Goal: Task Accomplishment & Management: Use online tool/utility

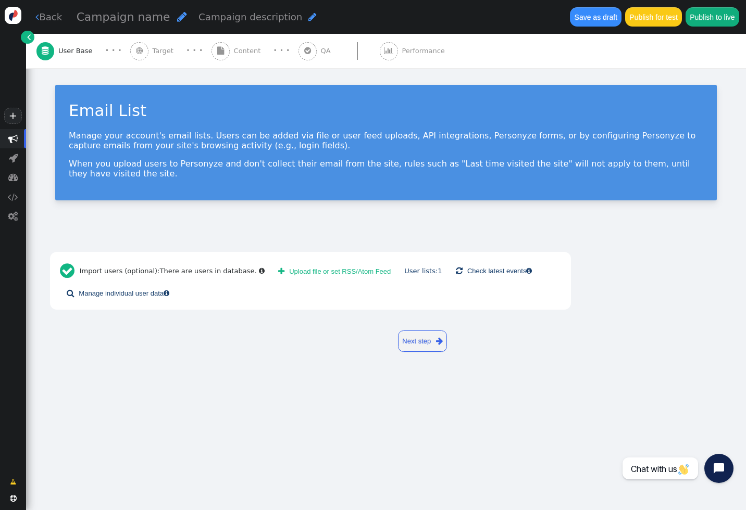
click at [239, 48] on span "Content" at bounding box center [249, 51] width 31 height 10
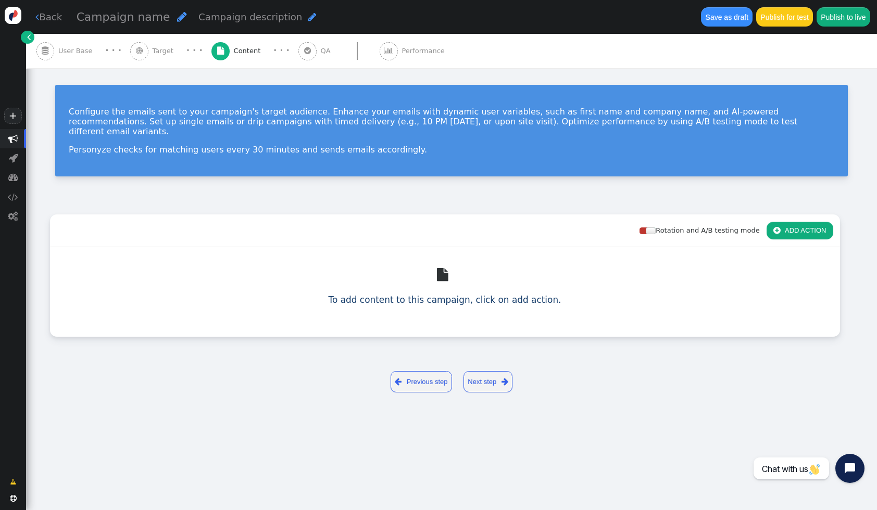
click at [67, 45] on div " User Base" at bounding box center [66, 51] width 60 height 34
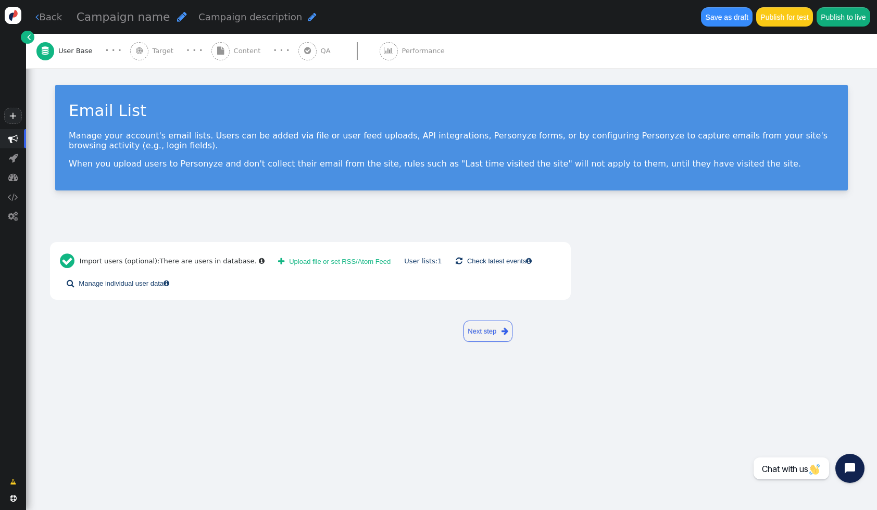
click at [154, 45] on div " Target" at bounding box center [153, 51] width 47 height 34
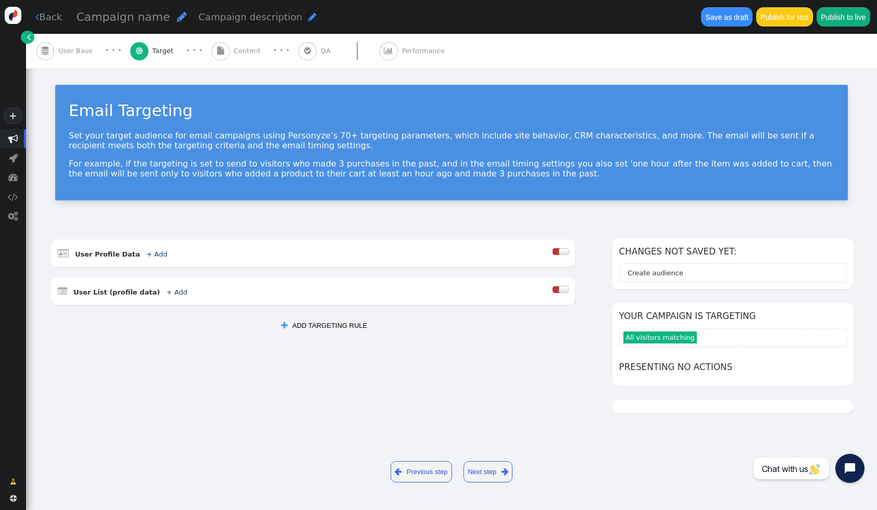
click at [220, 50] on span "" at bounding box center [220, 51] width 18 height 18
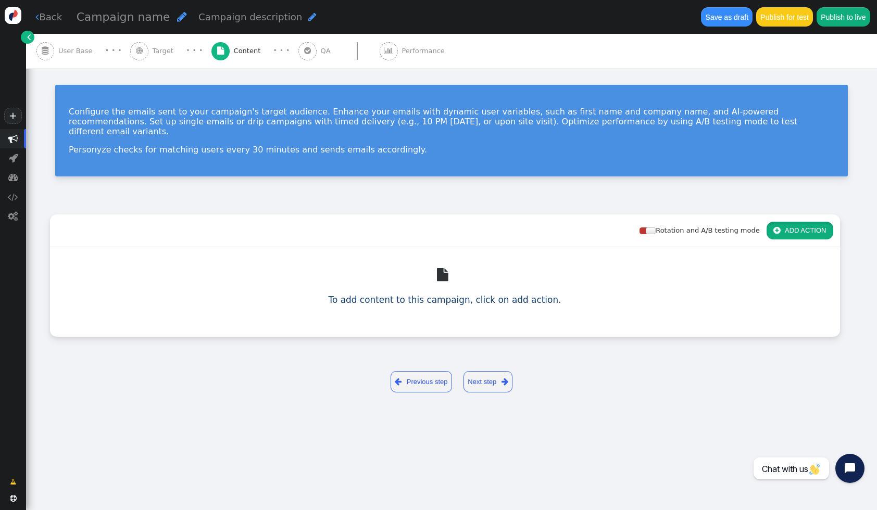
click at [745, 222] on button " ADD ACTION" at bounding box center [799, 231] width 67 height 18
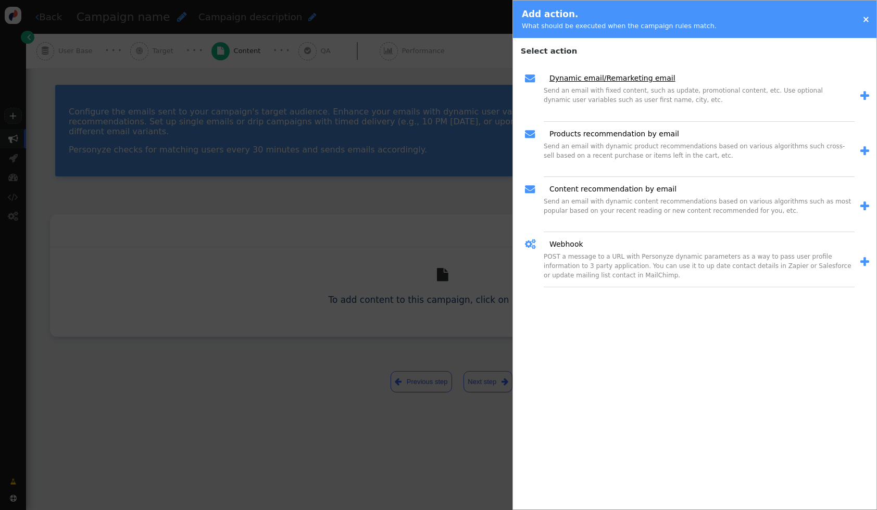
click at [630, 73] on link "Dynamic email/Remarketing email" at bounding box center [608, 78] width 133 height 11
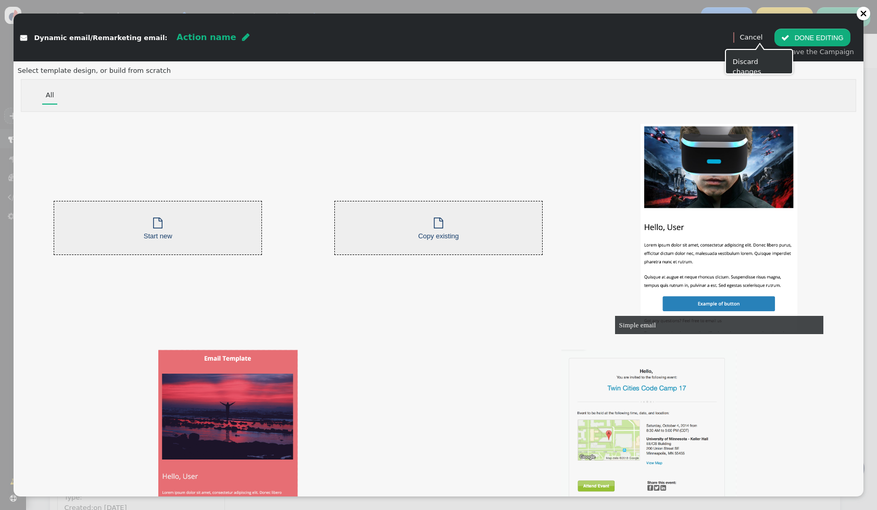
click at [745, 39] on link "Cancel" at bounding box center [750, 37] width 23 height 8
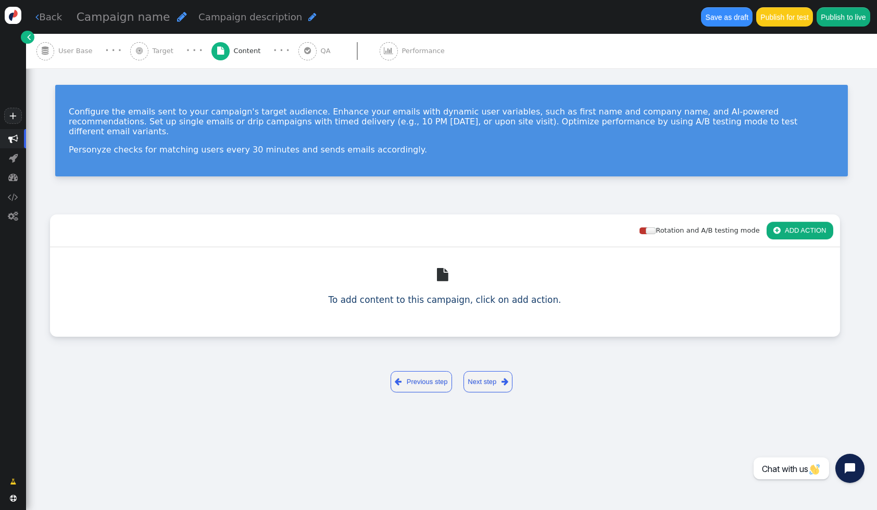
click at [57, 19] on link " Back" at bounding box center [48, 17] width 27 height 14
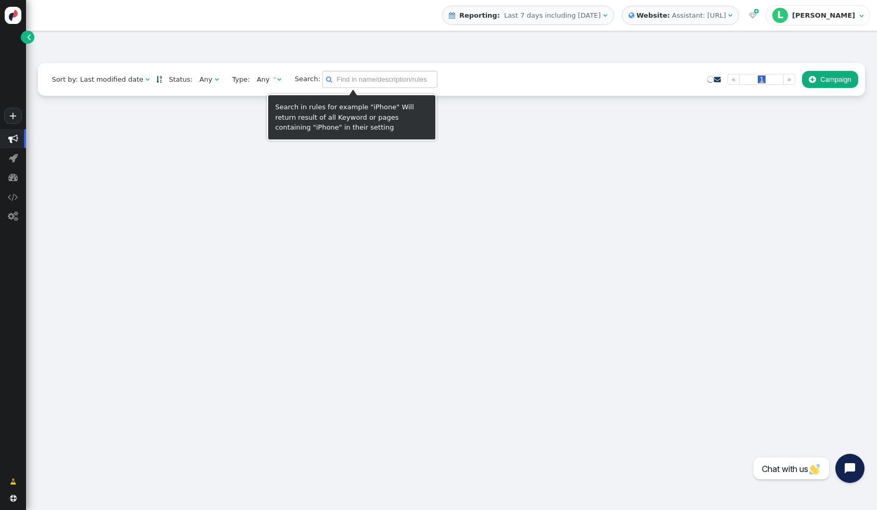
click at [259, 54] on div at bounding box center [451, 49] width 826 height 27
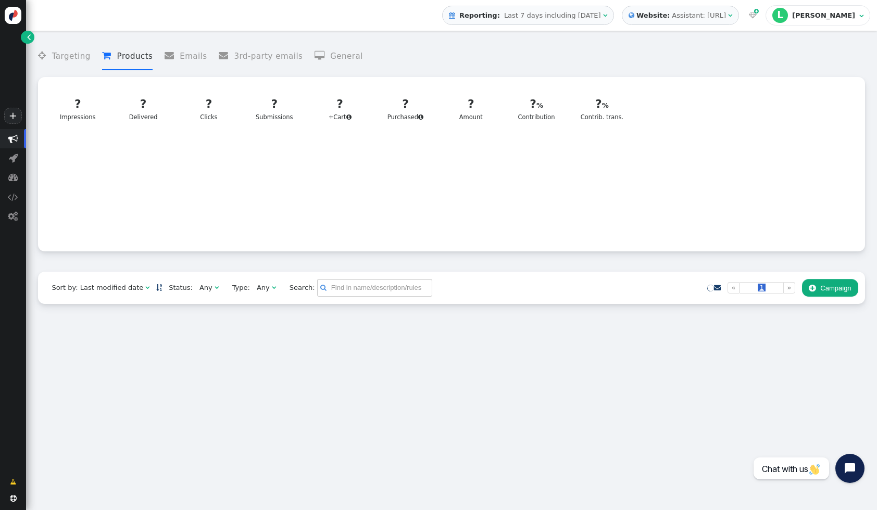
click at [20, 37] on div "+" at bounding box center [13, 64] width 26 height 129
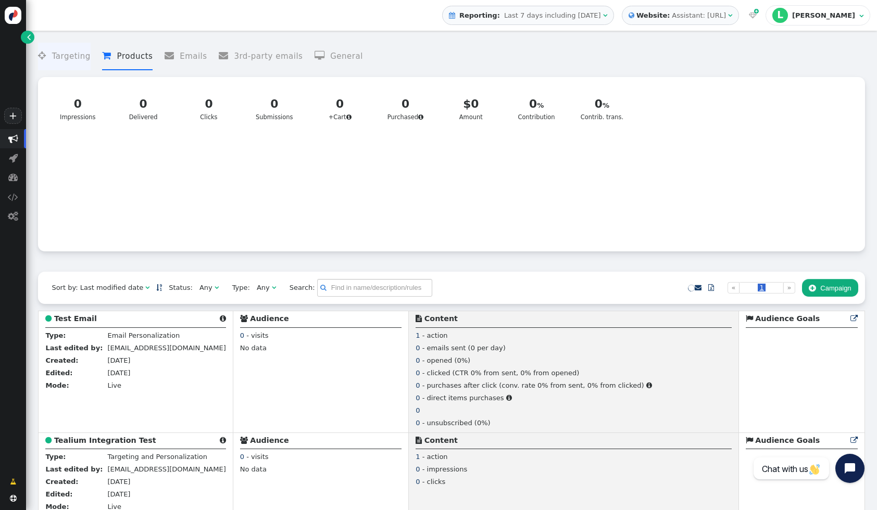
click at [70, 64] on li " Targeting" at bounding box center [64, 57] width 52 height 28
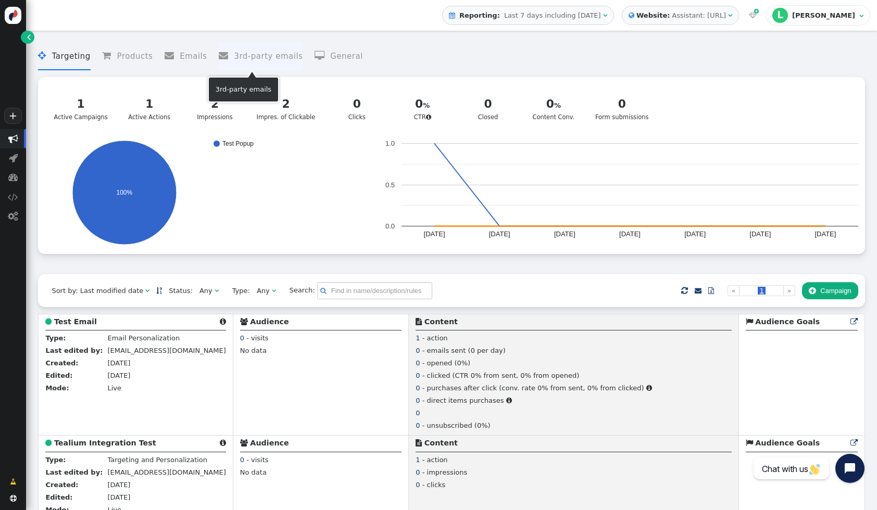
click at [234, 53] on li " 3rd-party emails" at bounding box center [261, 57] width 84 height 28
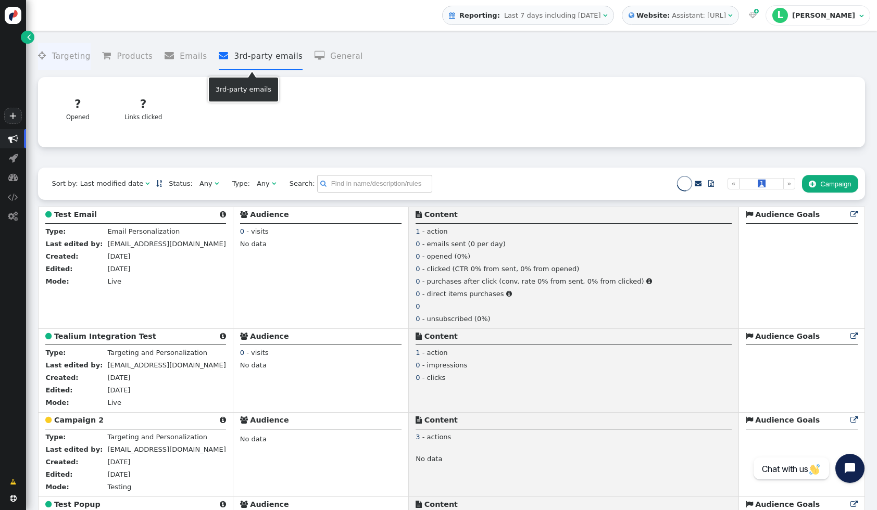
click at [75, 53] on li " Targeting" at bounding box center [64, 57] width 52 height 28
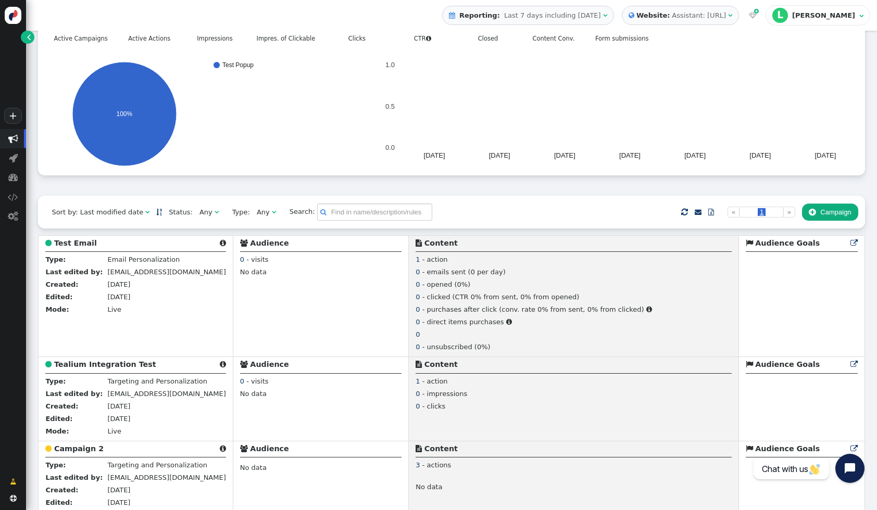
scroll to position [194, 0]
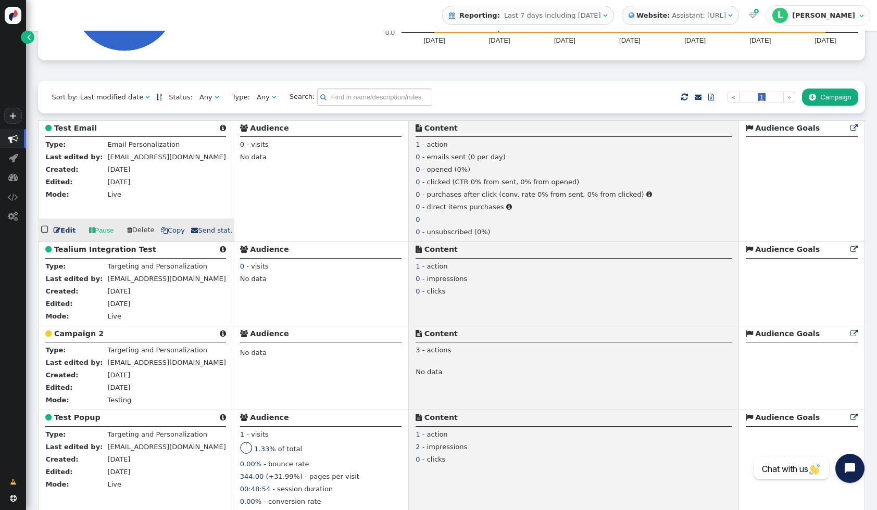
click at [68, 131] on b "Test Email" at bounding box center [75, 128] width 43 height 8
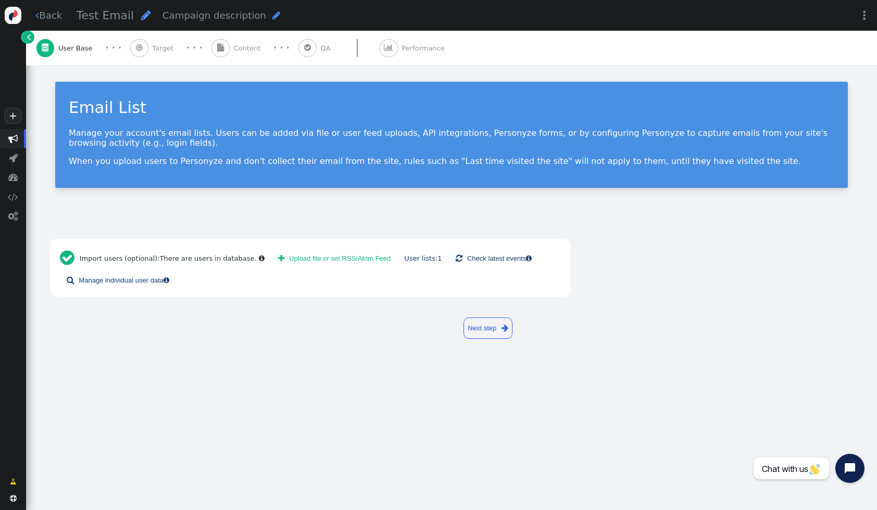
click at [304, 45] on span "" at bounding box center [307, 48] width 7 height 8
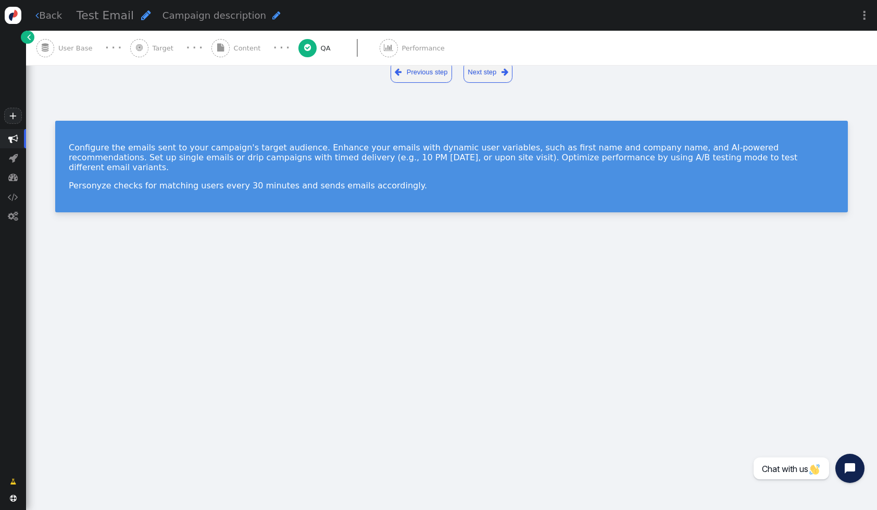
type input "[EMAIL_ADDRESS][DOMAIN_NAME]"
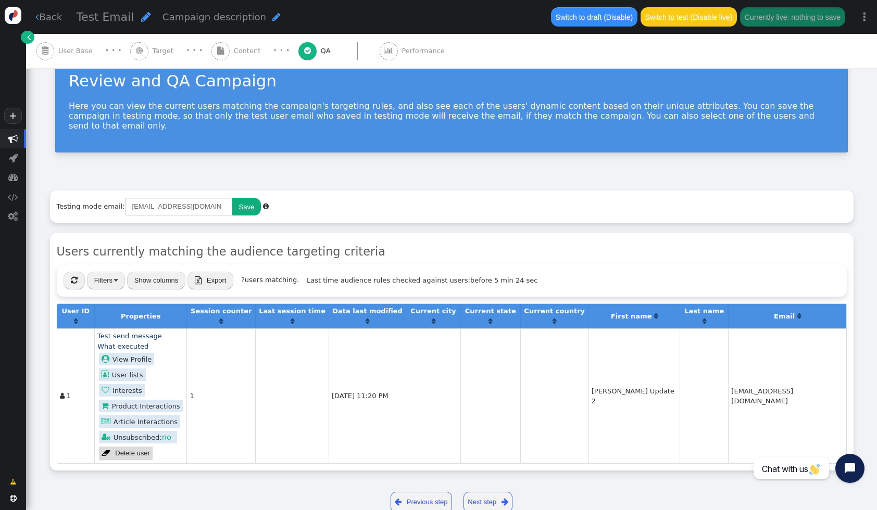
scroll to position [34, 0]
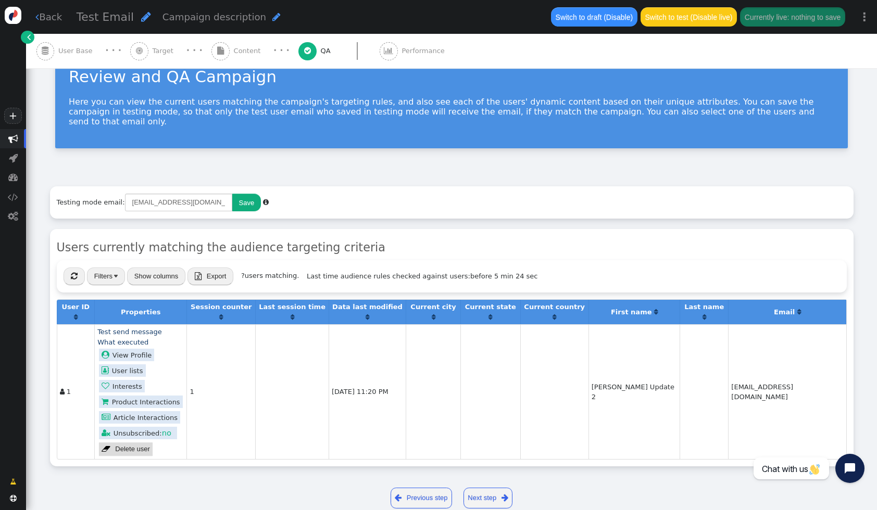
click at [380, 43] on span "" at bounding box center [389, 51] width 18 height 18
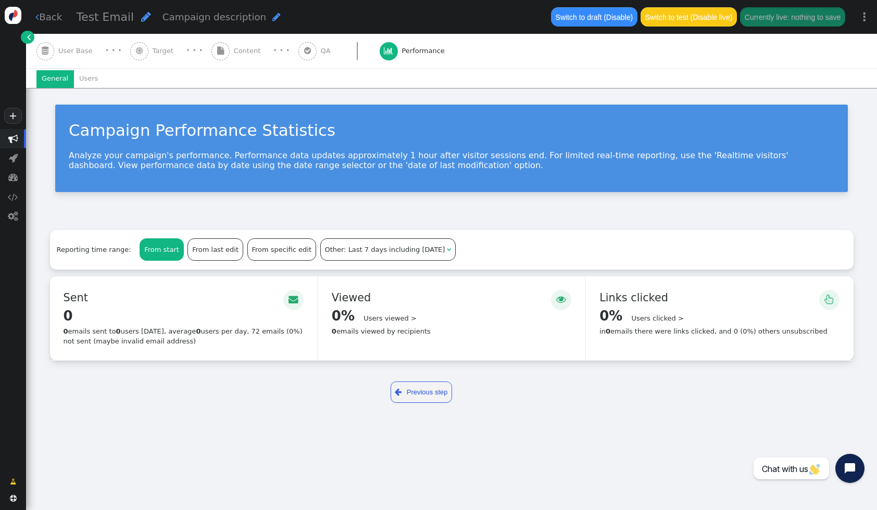
click at [211, 50] on span "" at bounding box center [220, 51] width 18 height 18
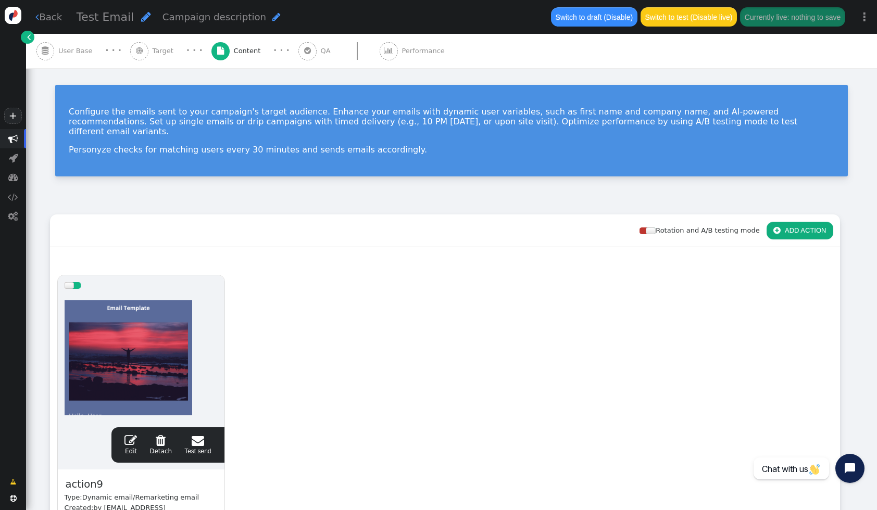
scroll to position [70, 0]
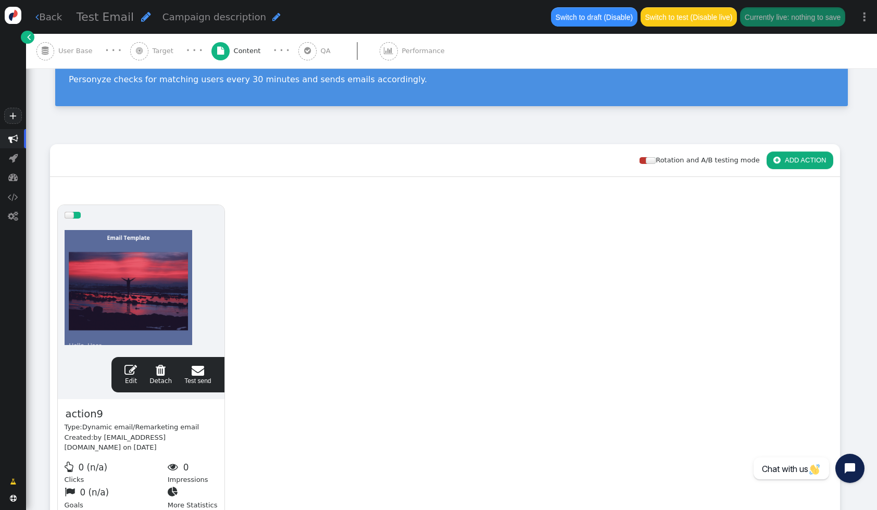
click at [128, 364] on span "" at bounding box center [130, 370] width 12 height 12
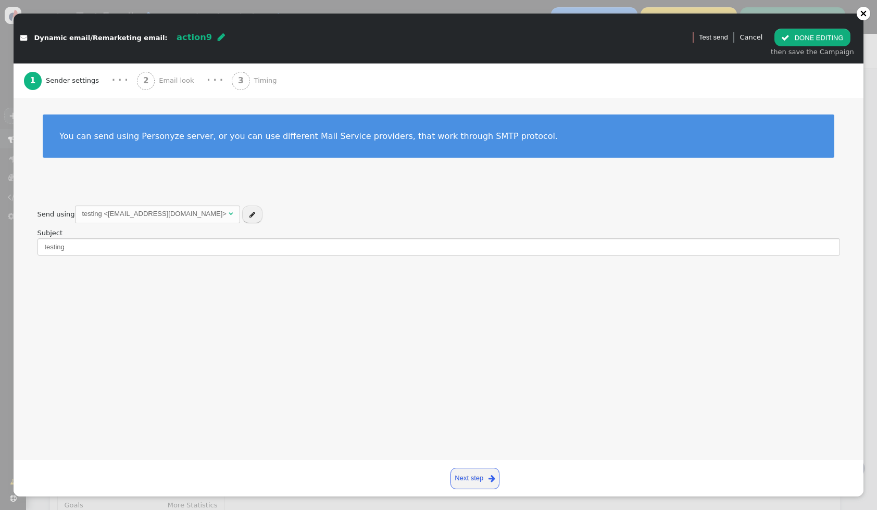
click at [158, 66] on div "2 Email look" at bounding box center [167, 81] width 61 height 34
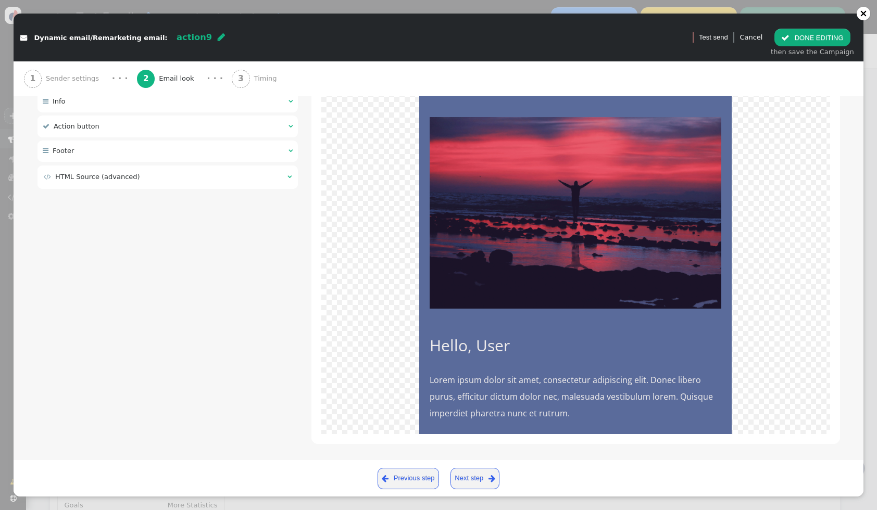
scroll to position [187, 0]
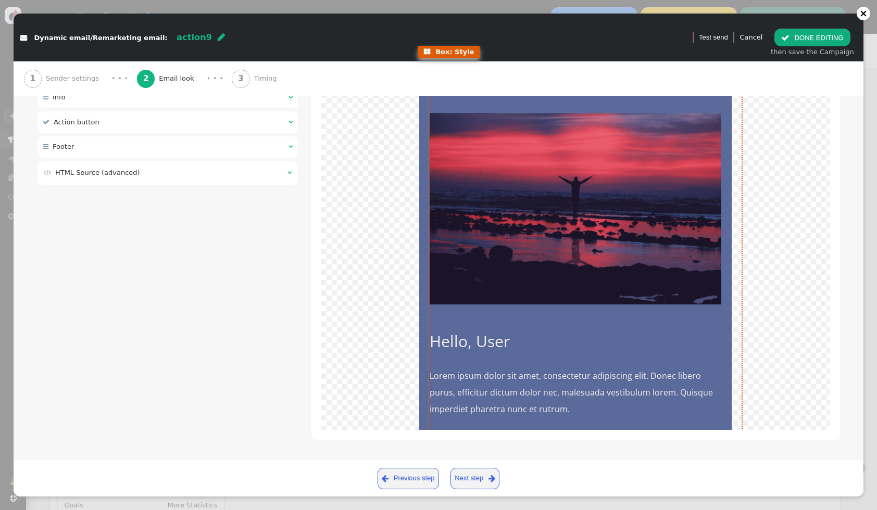
click at [473, 310] on div "Email Template Hello, User Lorem ipsum dolor sit amet, consectetur adipiscing e…" at bounding box center [575, 385] width 312 height 652
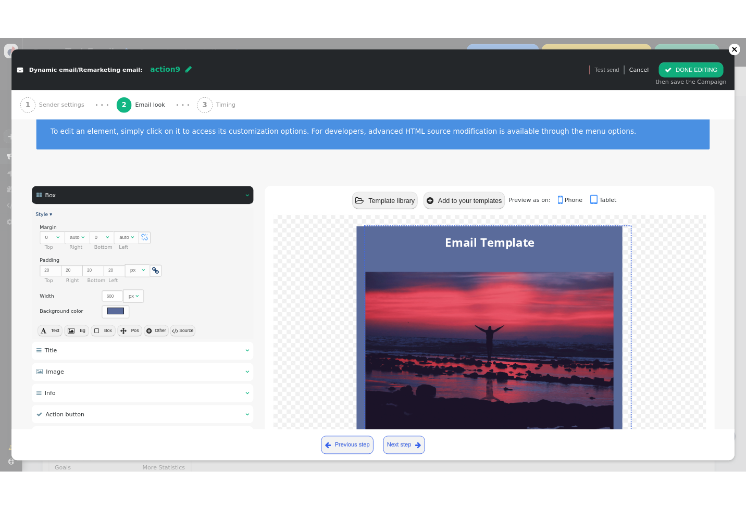
scroll to position [0, 0]
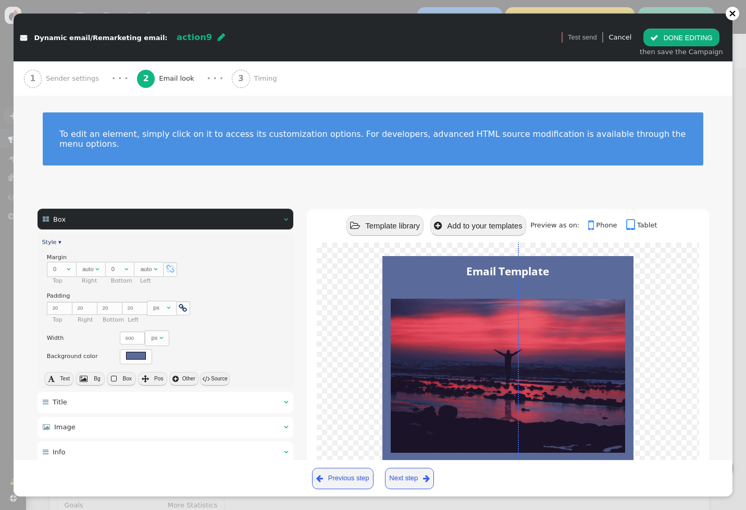
click at [9, 284] on div " Dynamic email/Remarketing email: action9  Version 1 (testing+production)  …" at bounding box center [373, 255] width 746 height 510
